Goal: Find specific page/section: Find specific page/section

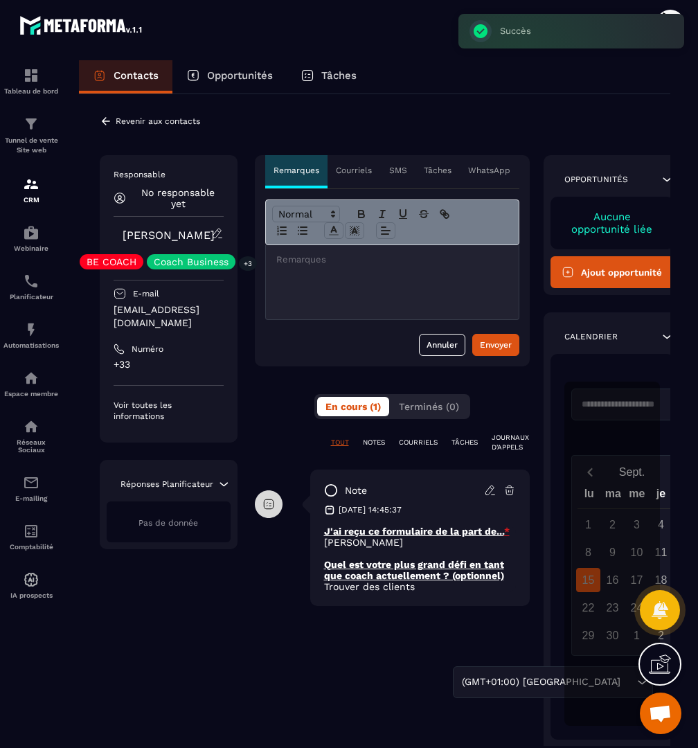
click at [141, 117] on p "Revenir aux contacts" at bounding box center [158, 121] width 84 height 10
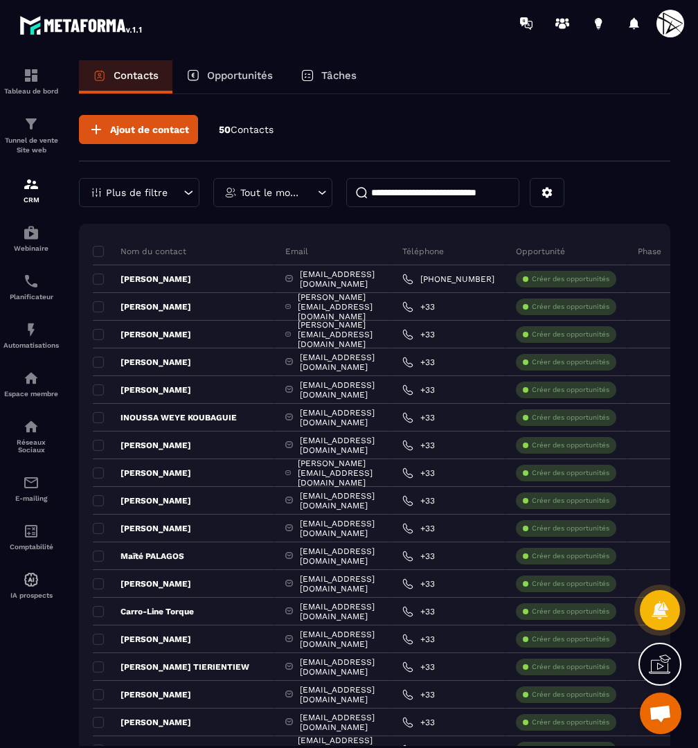
click at [432, 193] on input at bounding box center [432, 192] width 173 height 29
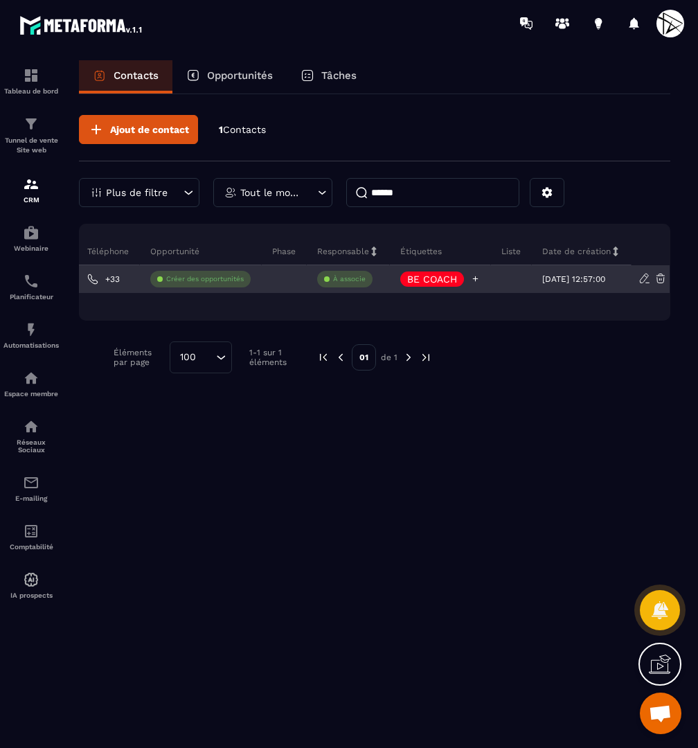
scroll to position [0, 280]
type input "******"
click at [470, 280] on div "BE COACH" at bounding box center [440, 279] width 101 height 28
click at [471, 280] on icon at bounding box center [475, 278] width 9 height 9
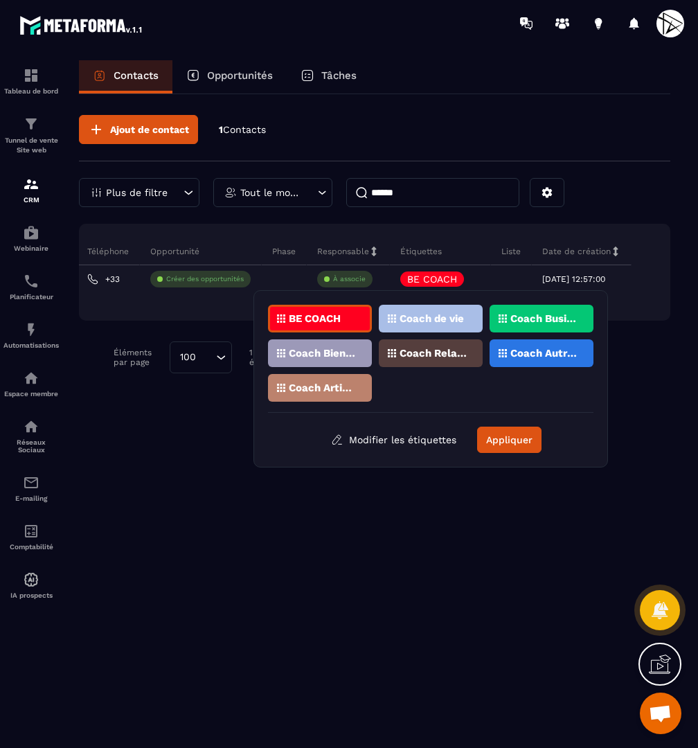
click at [437, 311] on div "Coach de vie" at bounding box center [431, 319] width 104 height 28
click at [536, 355] on p "Coach Autres" at bounding box center [543, 353] width 67 height 10
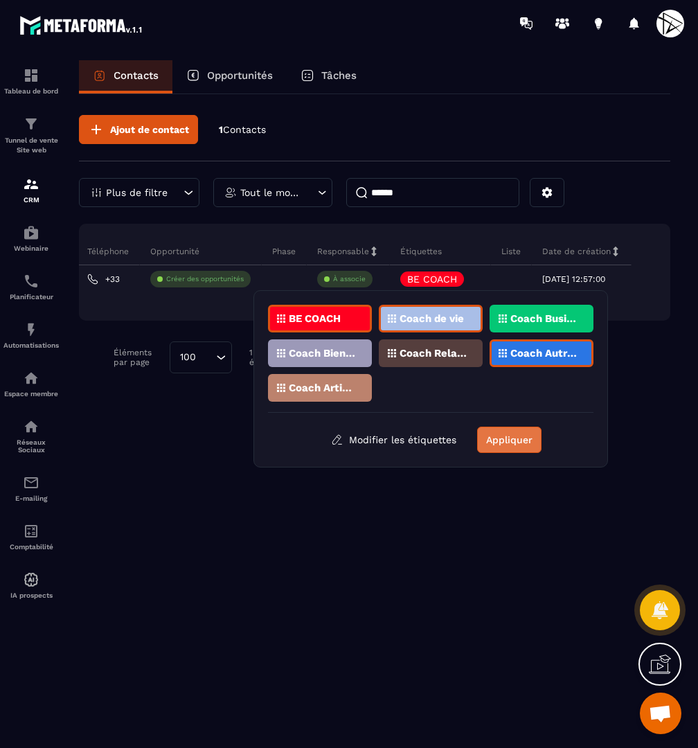
click at [515, 431] on button "Appliquer" at bounding box center [509, 440] width 64 height 26
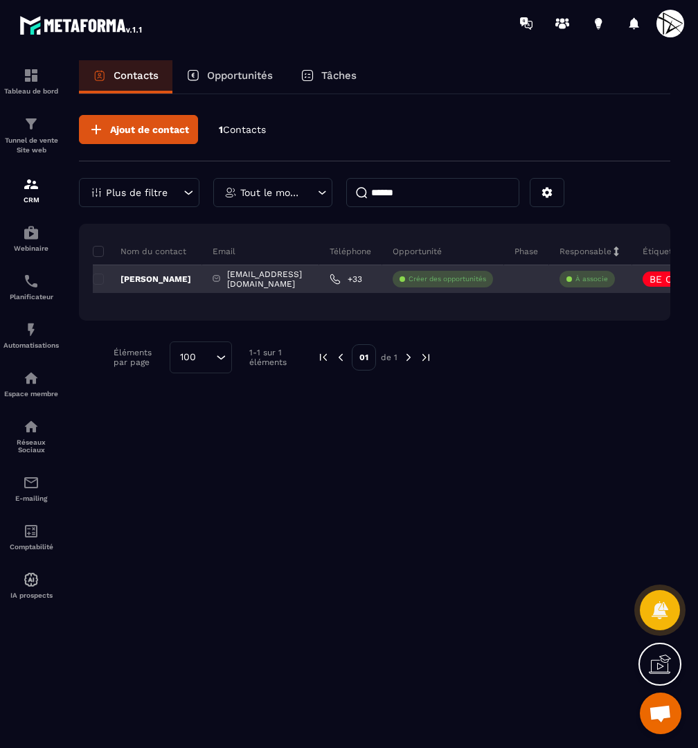
scroll to position [0, 0]
click at [134, 276] on p "[PERSON_NAME]" at bounding box center [142, 279] width 98 height 11
